Goal: Task Accomplishment & Management: Use online tool/utility

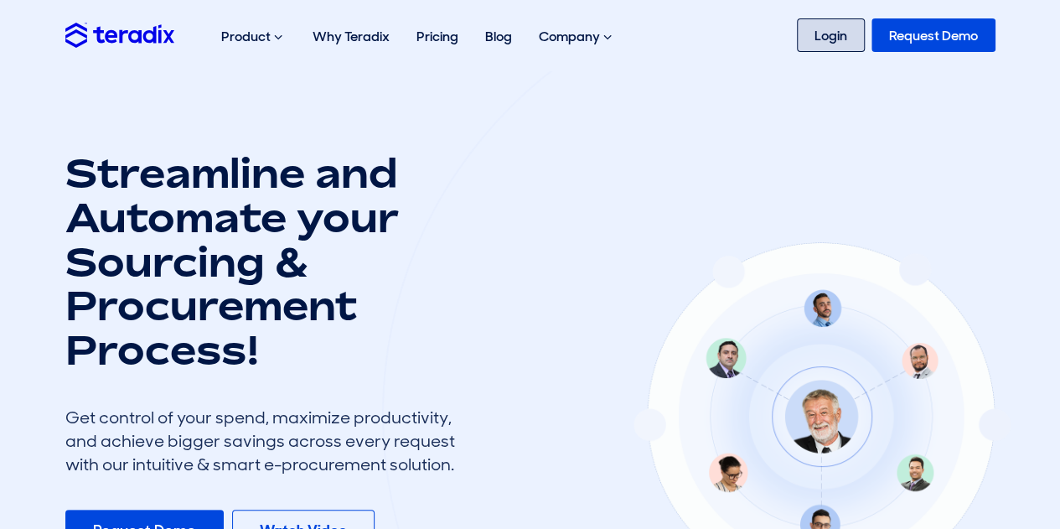
click at [825, 49] on link "Login" at bounding box center [831, 35] width 68 height 34
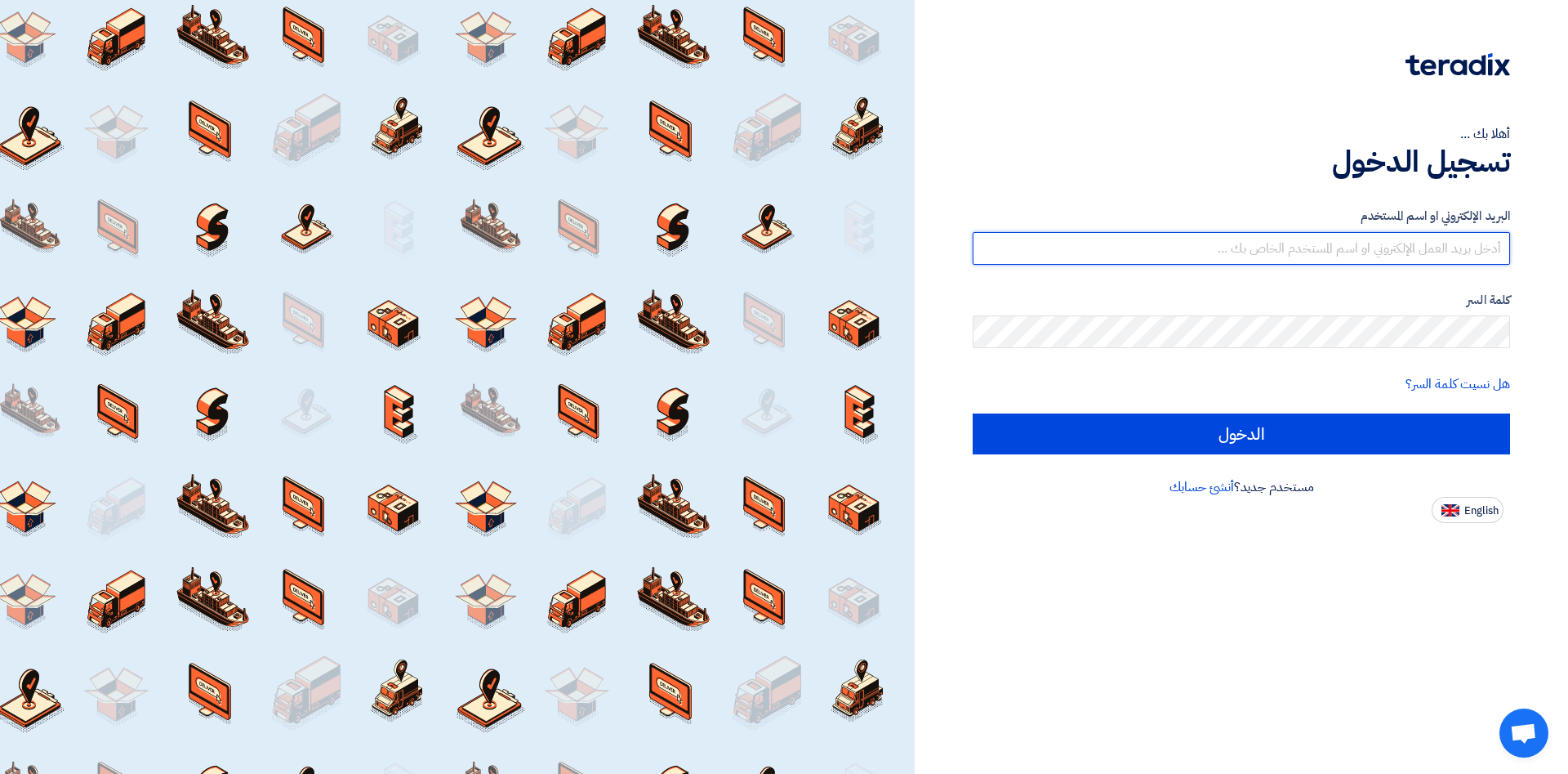
click at [1368, 245] on input "text" at bounding box center [1241, 249] width 537 height 33
type input "[PERSON_NAME][EMAIL_ADDRESS][DOMAIN_NAME]"
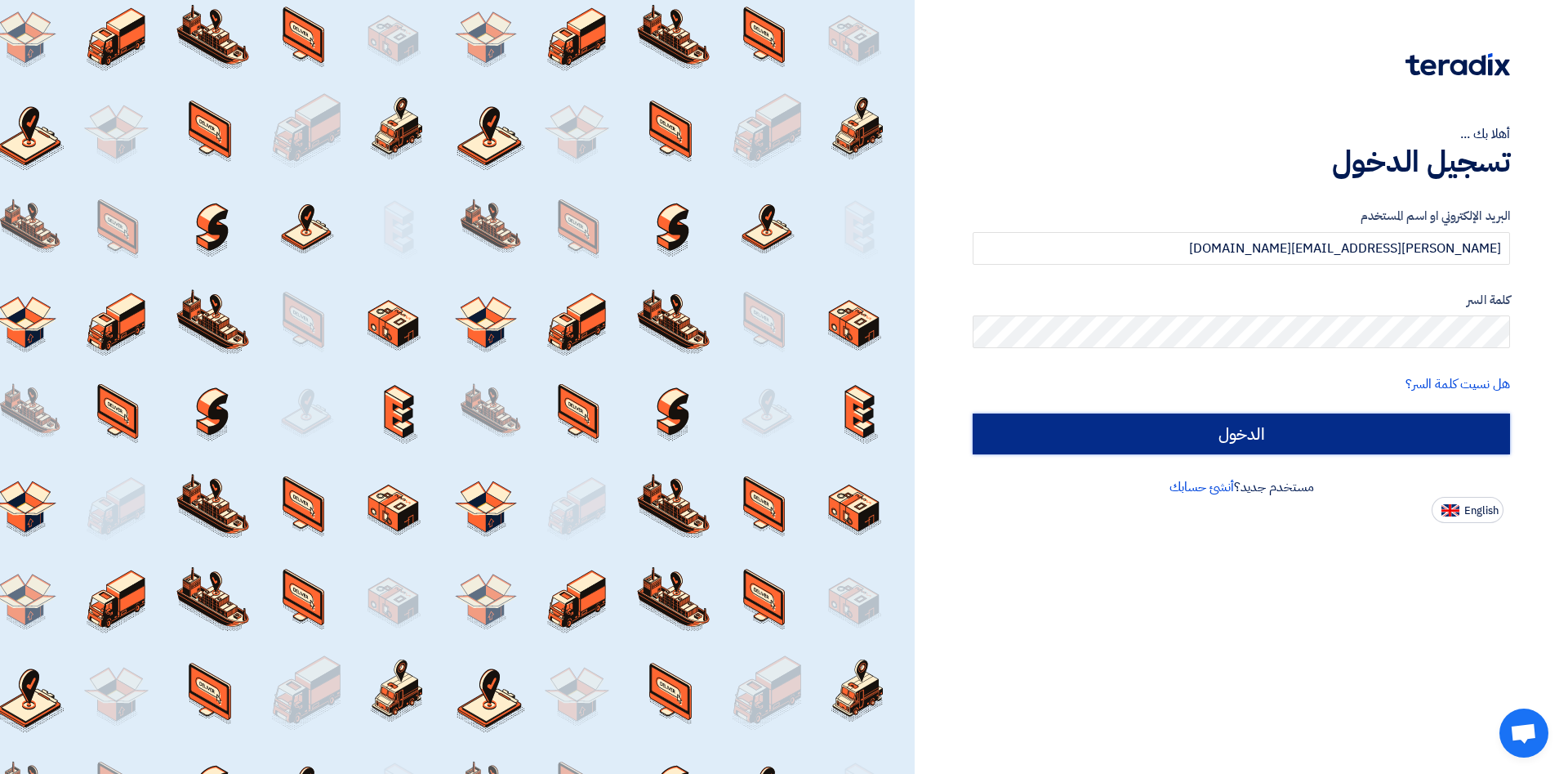
click at [1218, 436] on input "الدخول" at bounding box center [1241, 434] width 537 height 41
type input "Sign in"
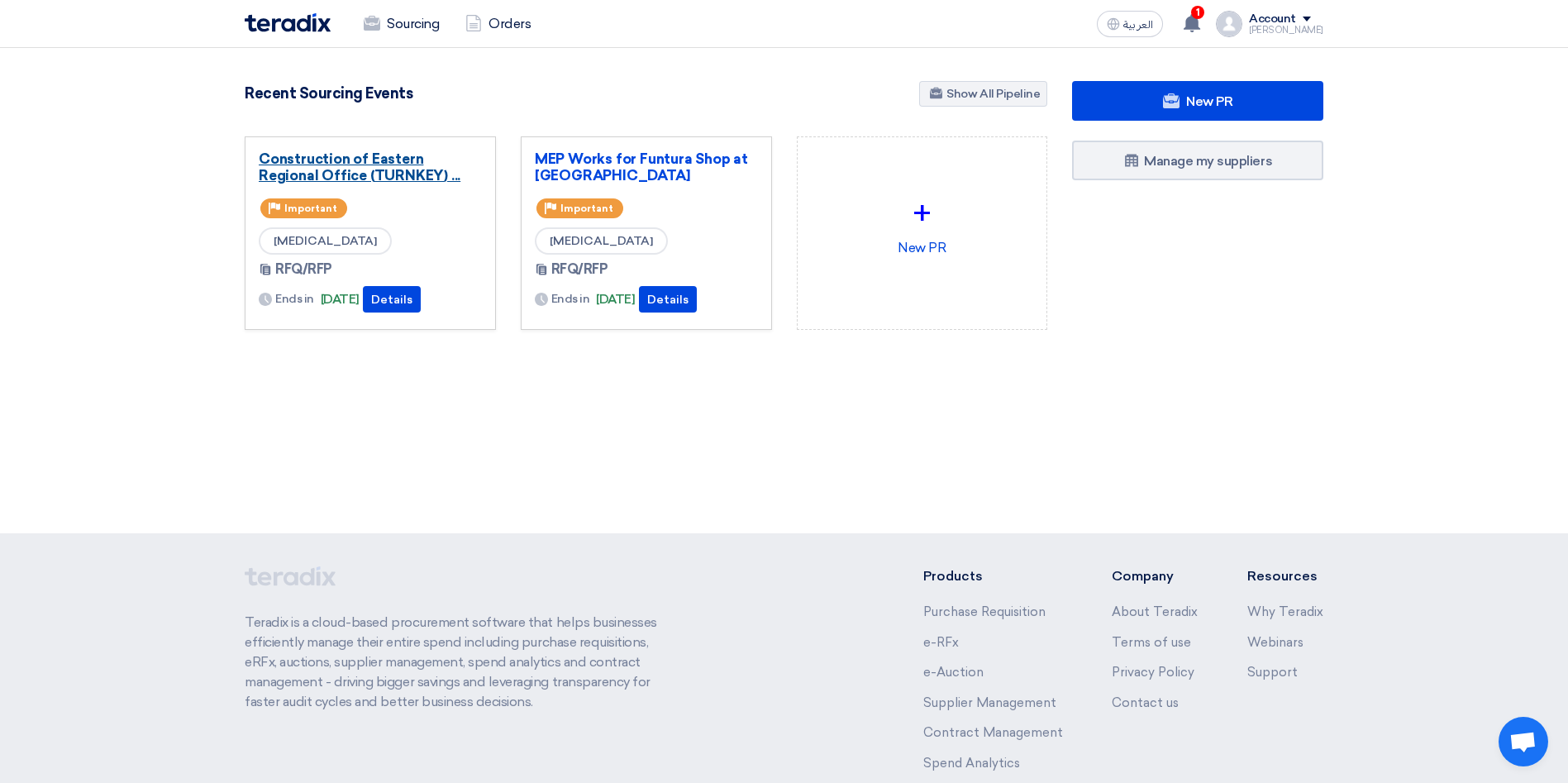
click at [395, 158] on link "Construction of Eastern Regional Office (TURNKEY) ..." at bounding box center [370, 168] width 223 height 34
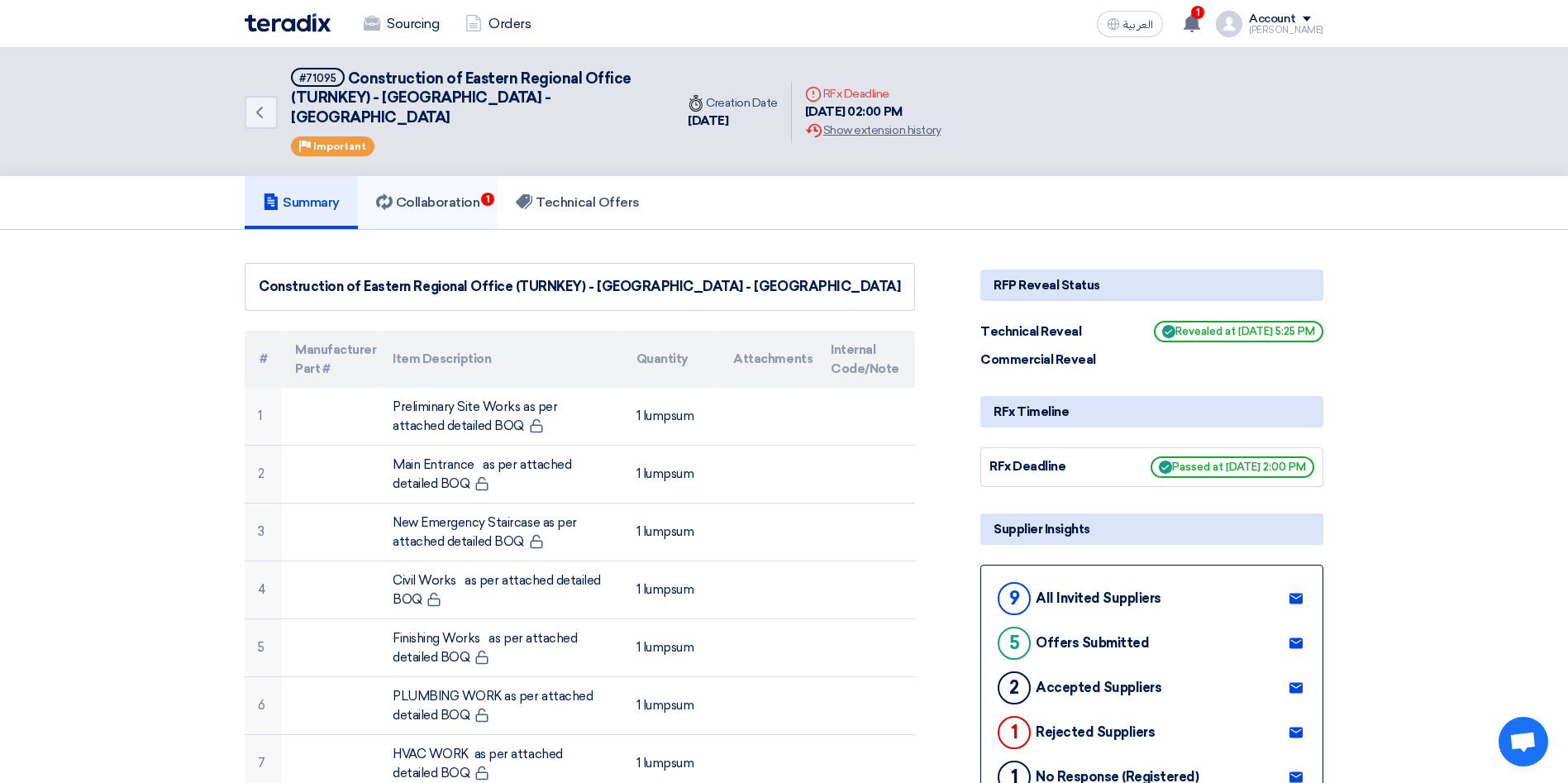
click at [462, 177] on link "Collaboration 1" at bounding box center [428, 203] width 140 height 53
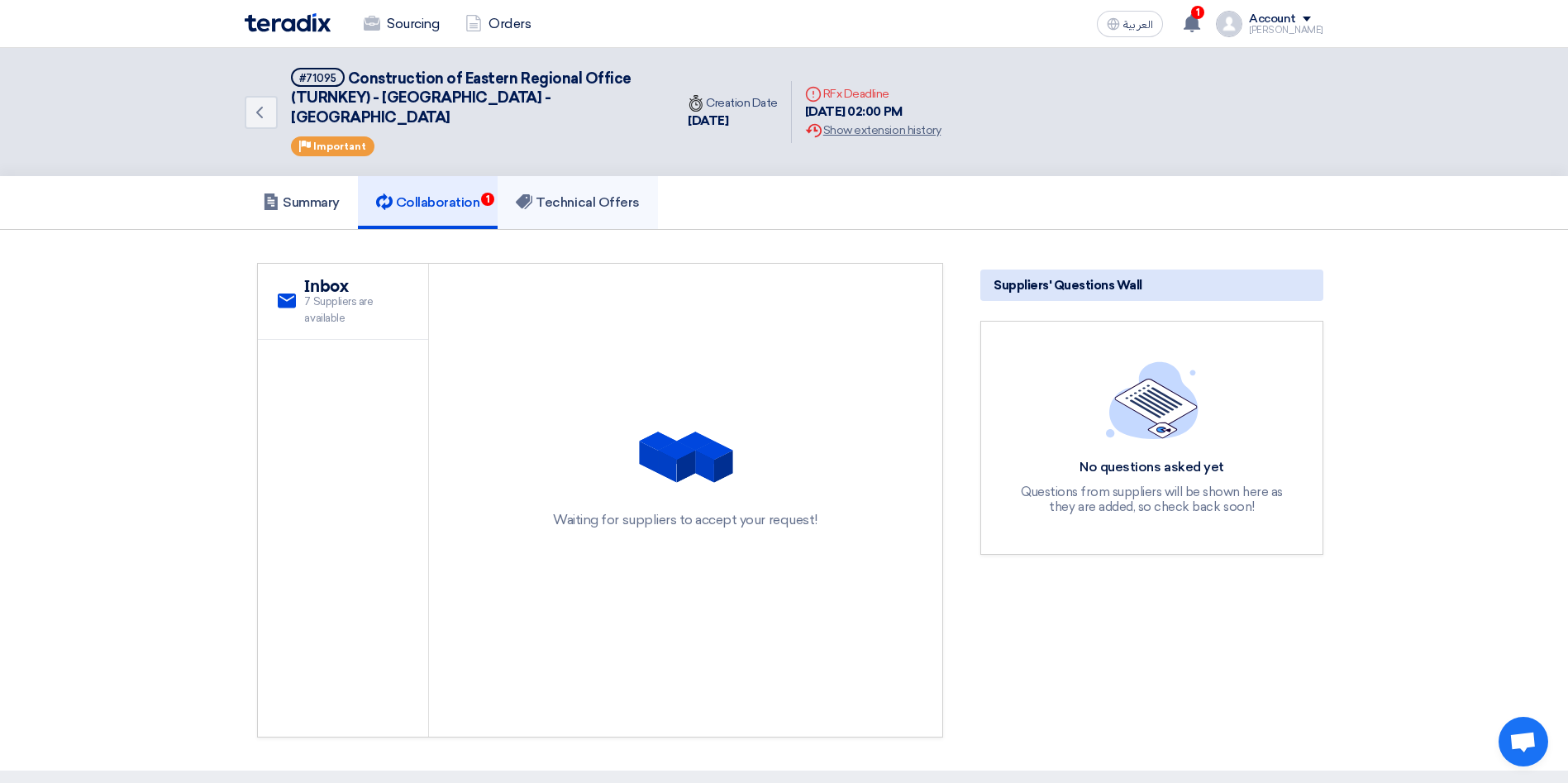
click at [593, 194] on h5 "Technical Offers" at bounding box center [577, 202] width 123 height 17
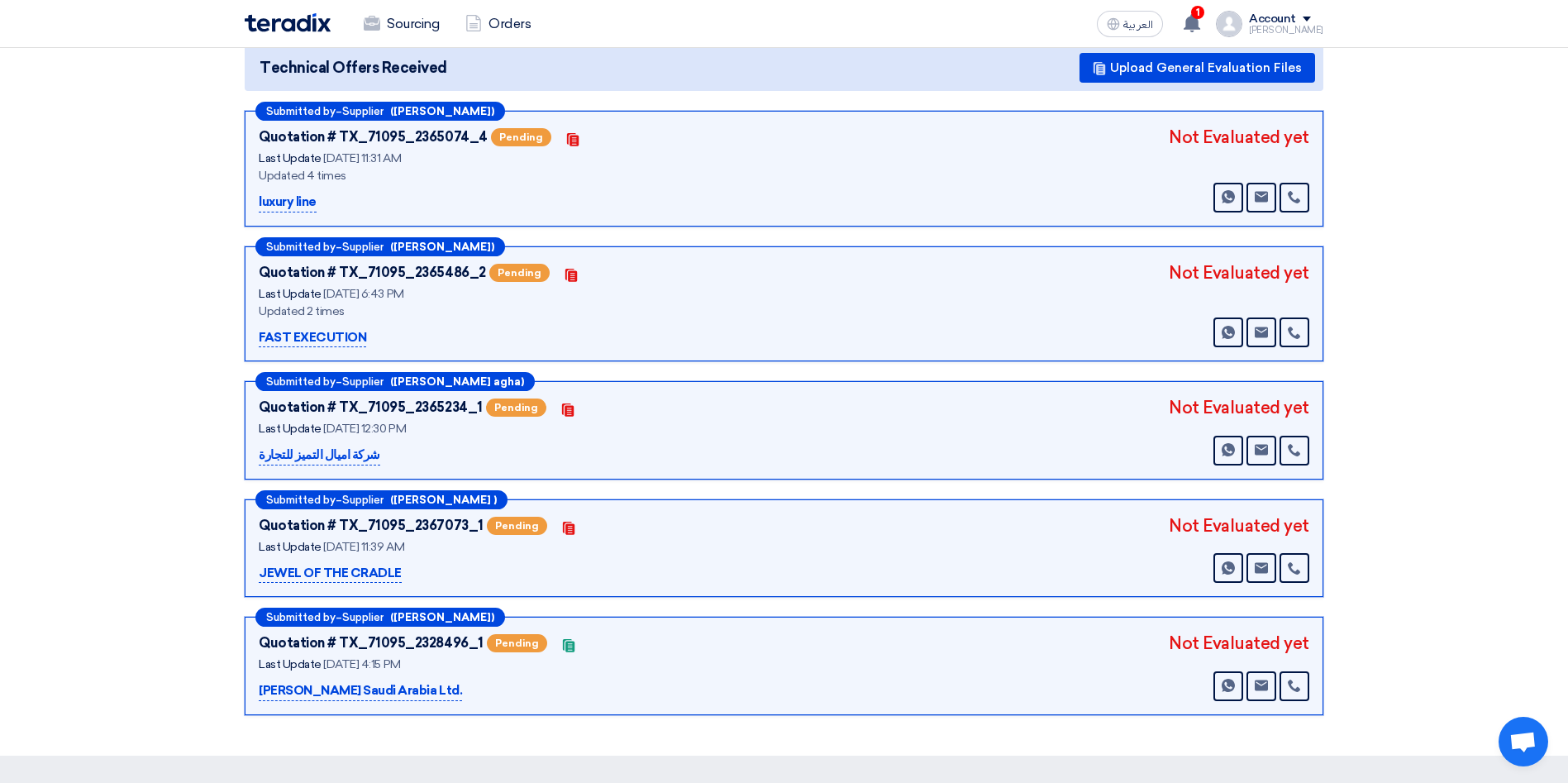
scroll to position [248, 0]
